Goal: Information Seeking & Learning: Learn about a topic

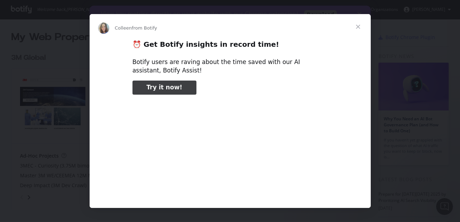
type input "503295"
click at [363, 25] on span "Close" at bounding box center [357, 26] width 25 height 25
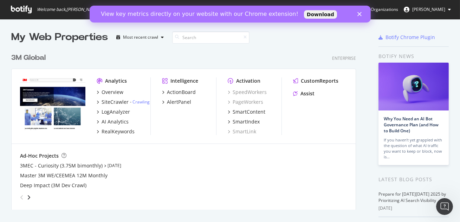
click at [358, 15] on polygon "Close" at bounding box center [359, 14] width 4 height 4
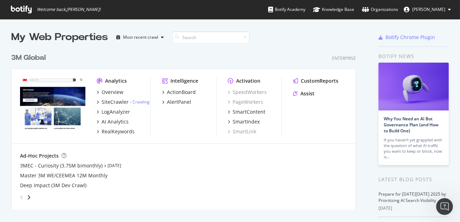
click at [241, 56] on div "3M Global Enterprise" at bounding box center [183, 58] width 345 height 10
click at [33, 54] on div "3M Global" at bounding box center [28, 58] width 34 height 10
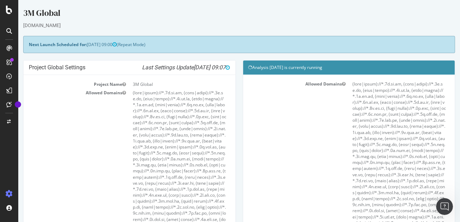
click at [242, 12] on div "3M Global" at bounding box center [239, 14] width 432 height 15
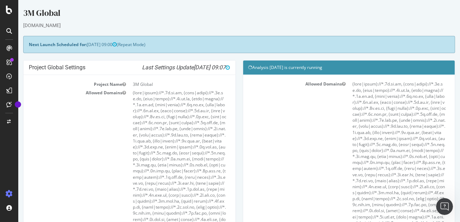
click at [242, 12] on div "3M Global" at bounding box center [239, 14] width 432 height 15
click at [7, 31] on icon at bounding box center [9, 31] width 6 height 6
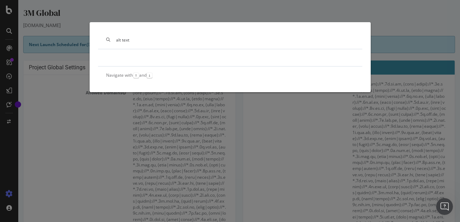
type input "alt text"
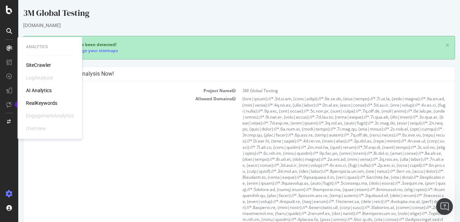
click at [56, 67] on div "SiteCrawler" at bounding box center [50, 64] width 48 height 7
click at [37, 62] on div "SiteCrawler" at bounding box center [38, 64] width 25 height 7
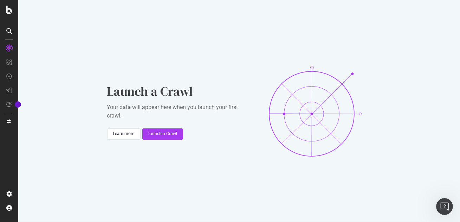
click at [95, 59] on div "Launch a Crawl Your data will appear here when you launch your first crawl. Lea…" at bounding box center [239, 111] width 442 height 222
click at [162, 134] on div "Launch a Crawl" at bounding box center [163, 134] width 30 height 6
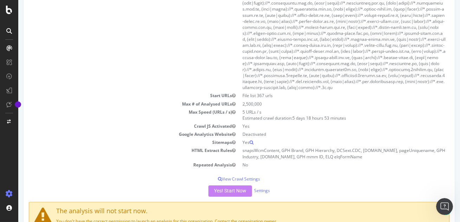
scroll to position [460, 0]
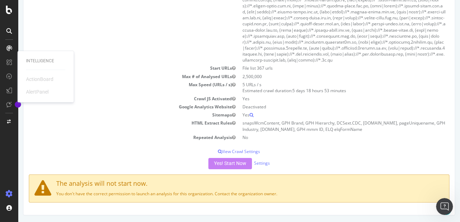
click at [41, 59] on div "Intelligence" at bounding box center [45, 61] width 39 height 6
click at [6, 10] on icon at bounding box center [9, 10] width 6 height 8
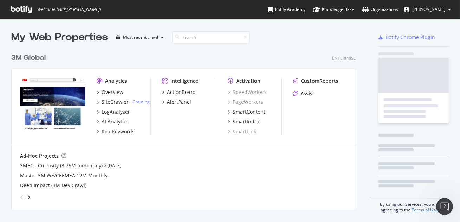
scroll to position [221, 460]
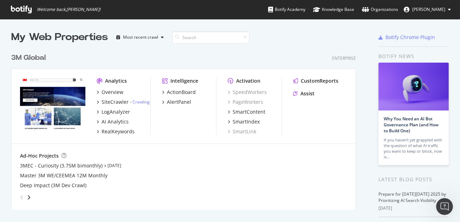
click at [34, 57] on div "3M Global" at bounding box center [28, 58] width 34 height 10
click at [114, 91] on div "Overview" at bounding box center [113, 92] width 22 height 7
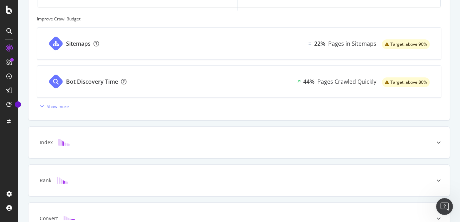
scroll to position [316, 0]
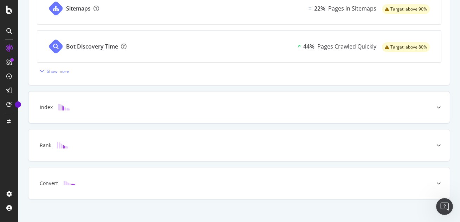
click at [216, 92] on div "Index" at bounding box center [238, 107] width 421 height 32
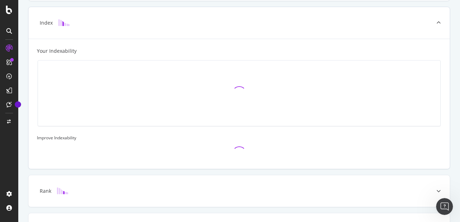
scroll to position [201, 0]
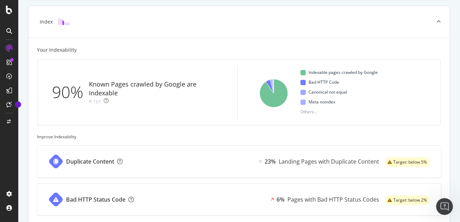
click at [62, 50] on div "Your Indexability" at bounding box center [57, 49] width 40 height 7
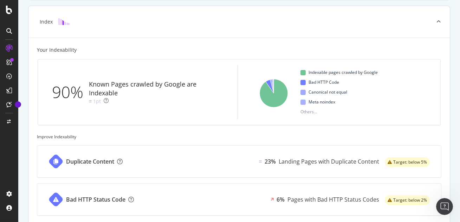
click at [62, 50] on div "Your Indexability" at bounding box center [57, 49] width 40 height 7
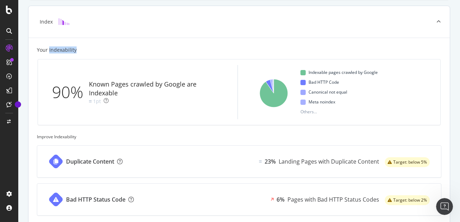
click at [62, 50] on div "Your Indexability" at bounding box center [57, 49] width 40 height 7
click at [61, 50] on div "Your Indexability" at bounding box center [57, 49] width 40 height 7
click at [62, 51] on div "Your Indexability" at bounding box center [57, 49] width 40 height 7
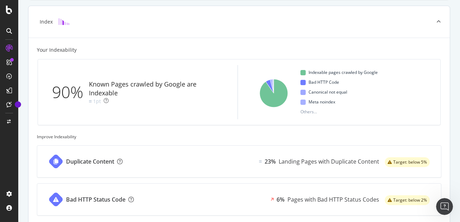
click at [62, 51] on div "Your Indexability" at bounding box center [57, 49] width 40 height 7
click at [113, 51] on div "Your Indexability" at bounding box center [239, 49] width 404 height 7
